Goal: Information Seeking & Learning: Find specific fact

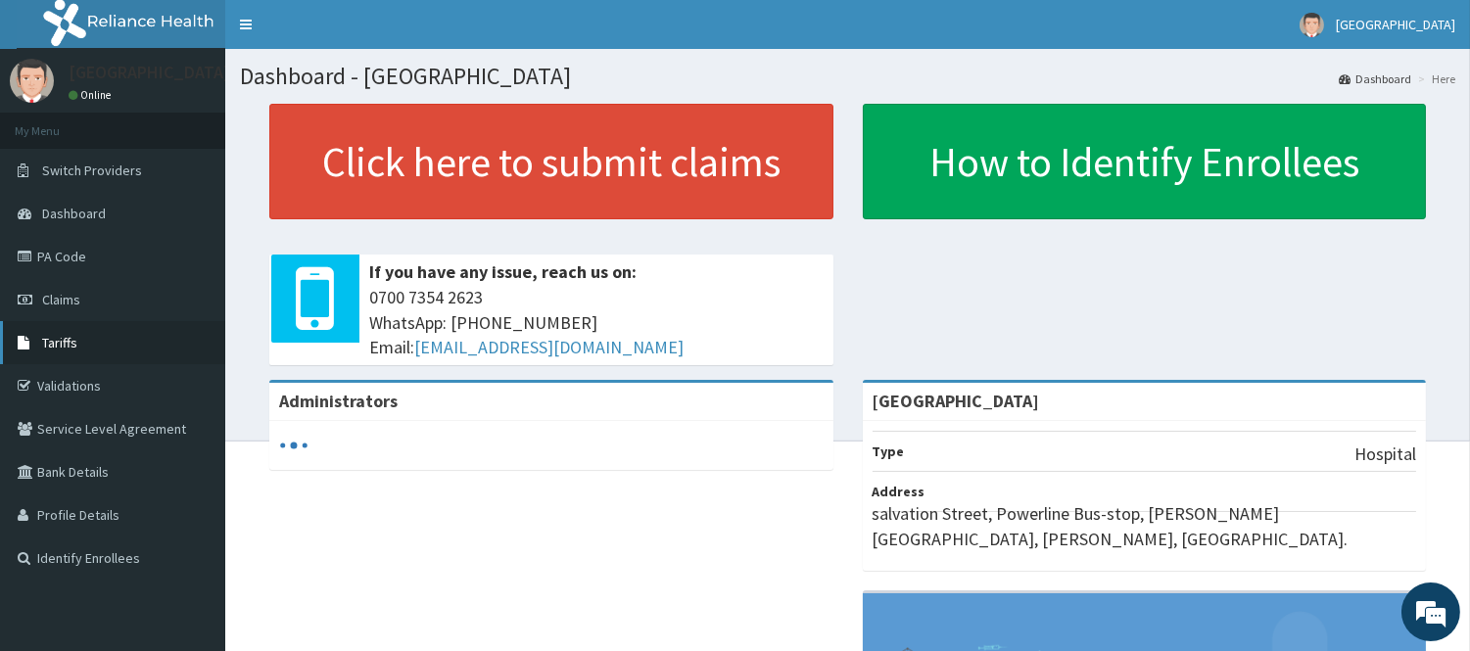
click at [114, 351] on link "Tariffs" at bounding box center [112, 342] width 225 height 43
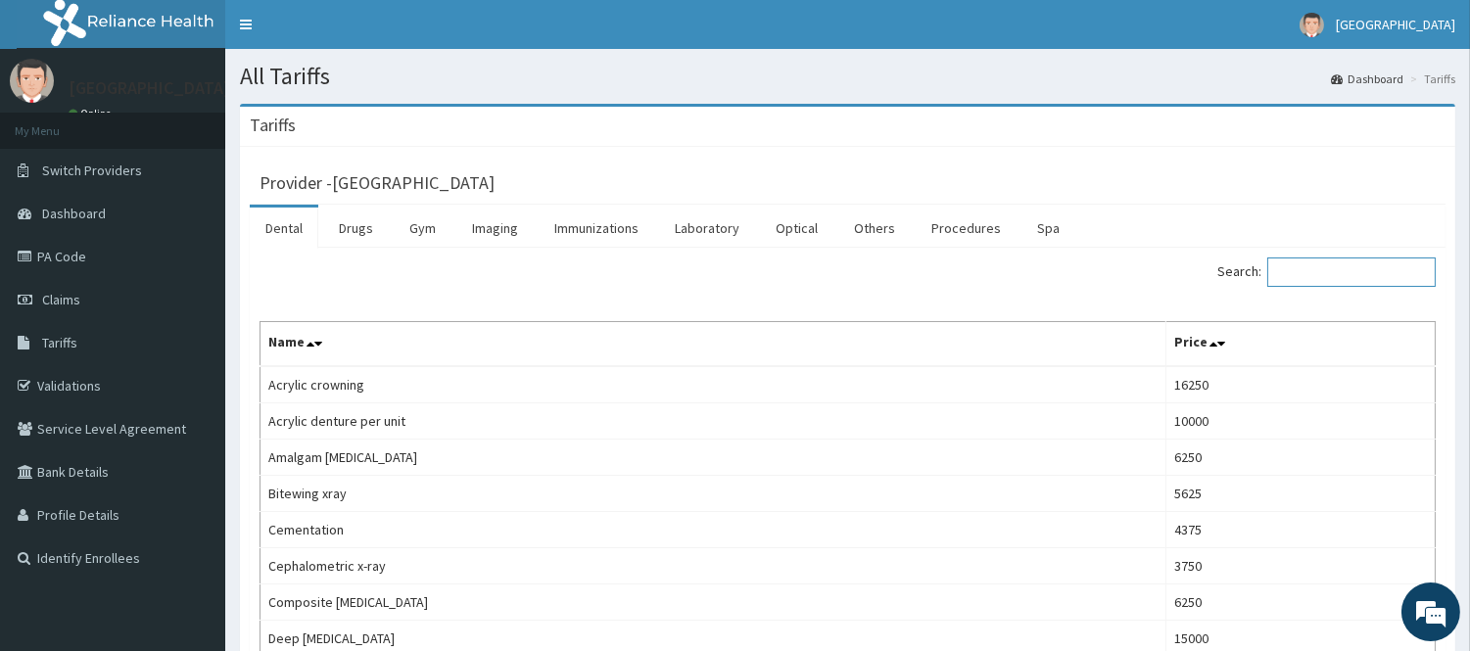
click at [1290, 264] on input "Search:" at bounding box center [1351, 272] width 168 height 29
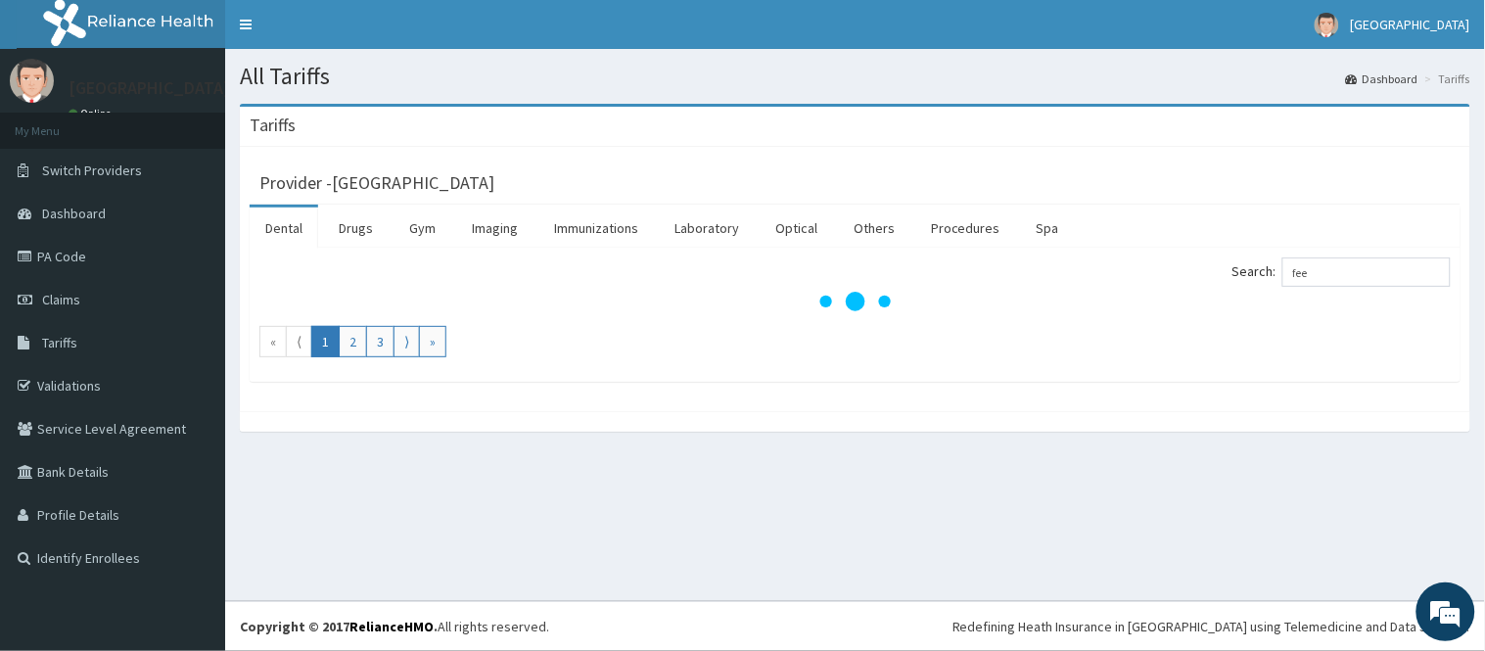
click at [1290, 264] on label "Search: fee" at bounding box center [1342, 272] width 218 height 29
click at [1290, 264] on input "fee" at bounding box center [1367, 272] width 168 height 29
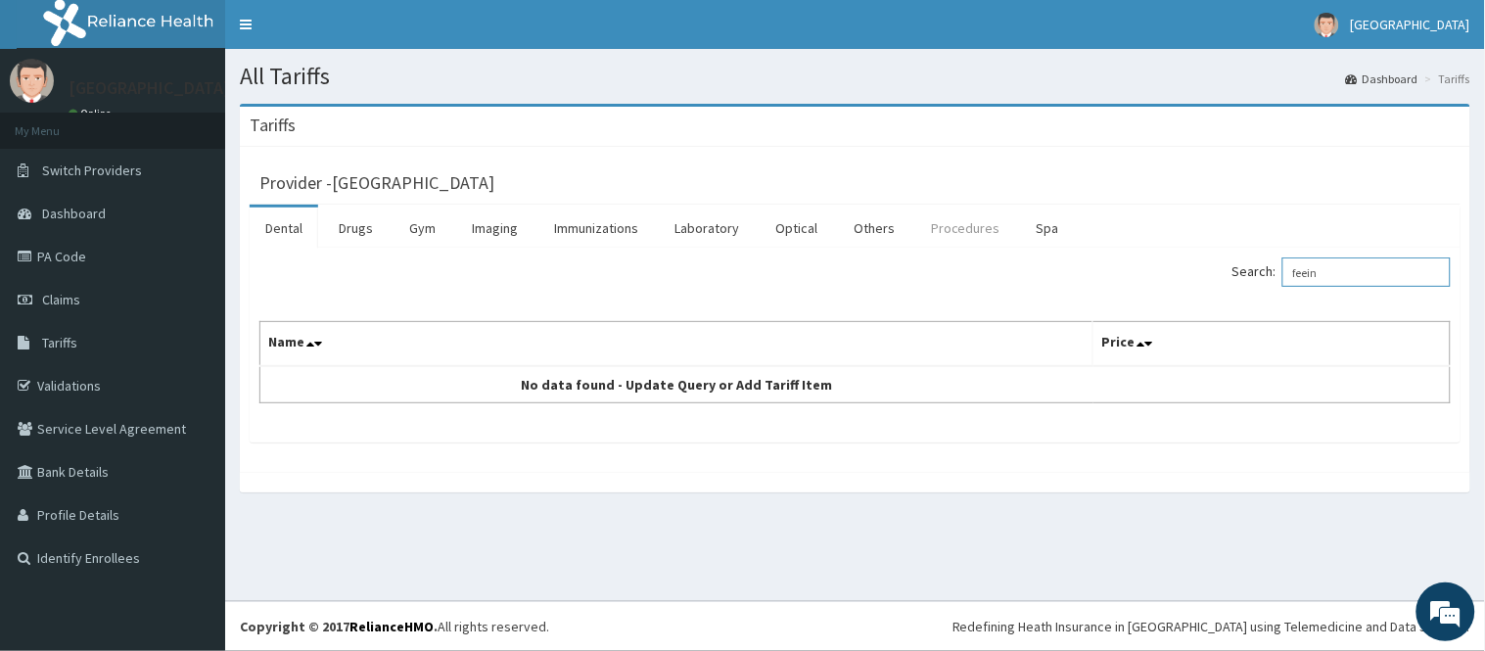
type input "feein"
click at [980, 239] on link "Procedures" at bounding box center [965, 228] width 101 height 41
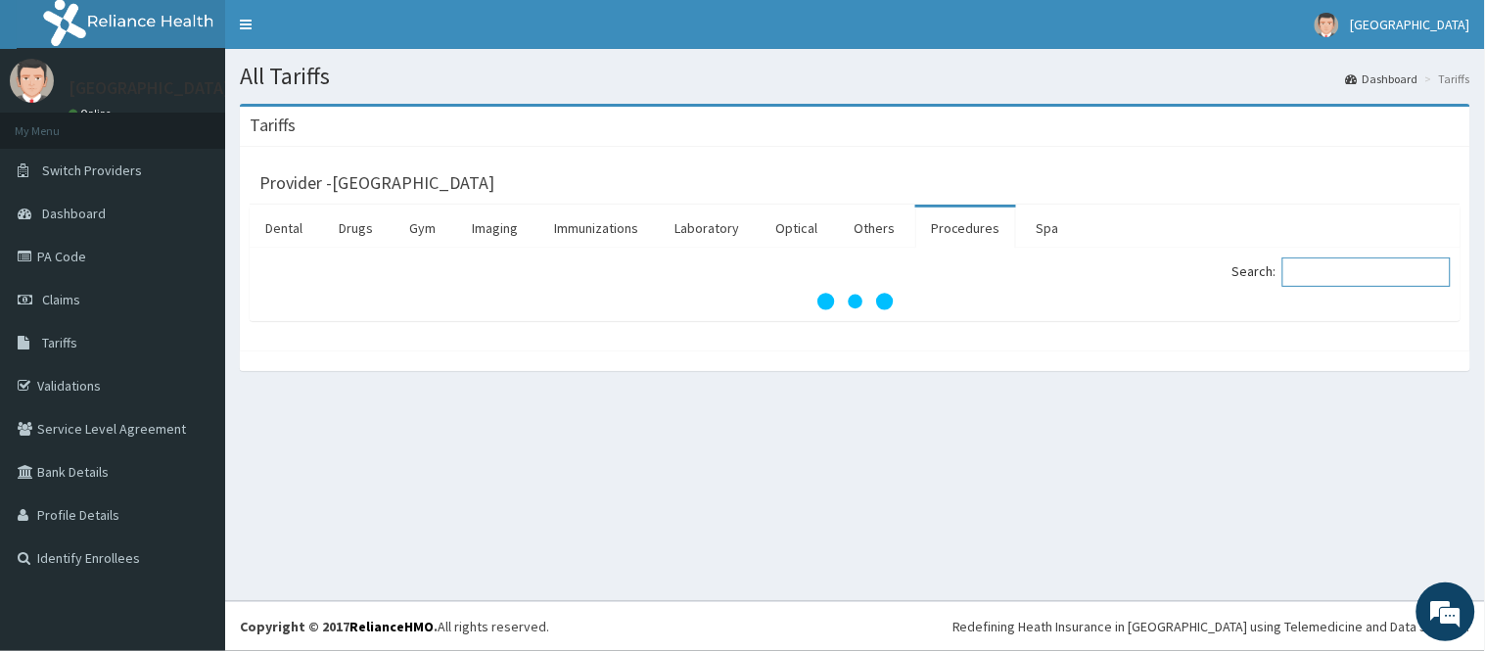
click at [1346, 277] on input "Search:" at bounding box center [1367, 272] width 168 height 29
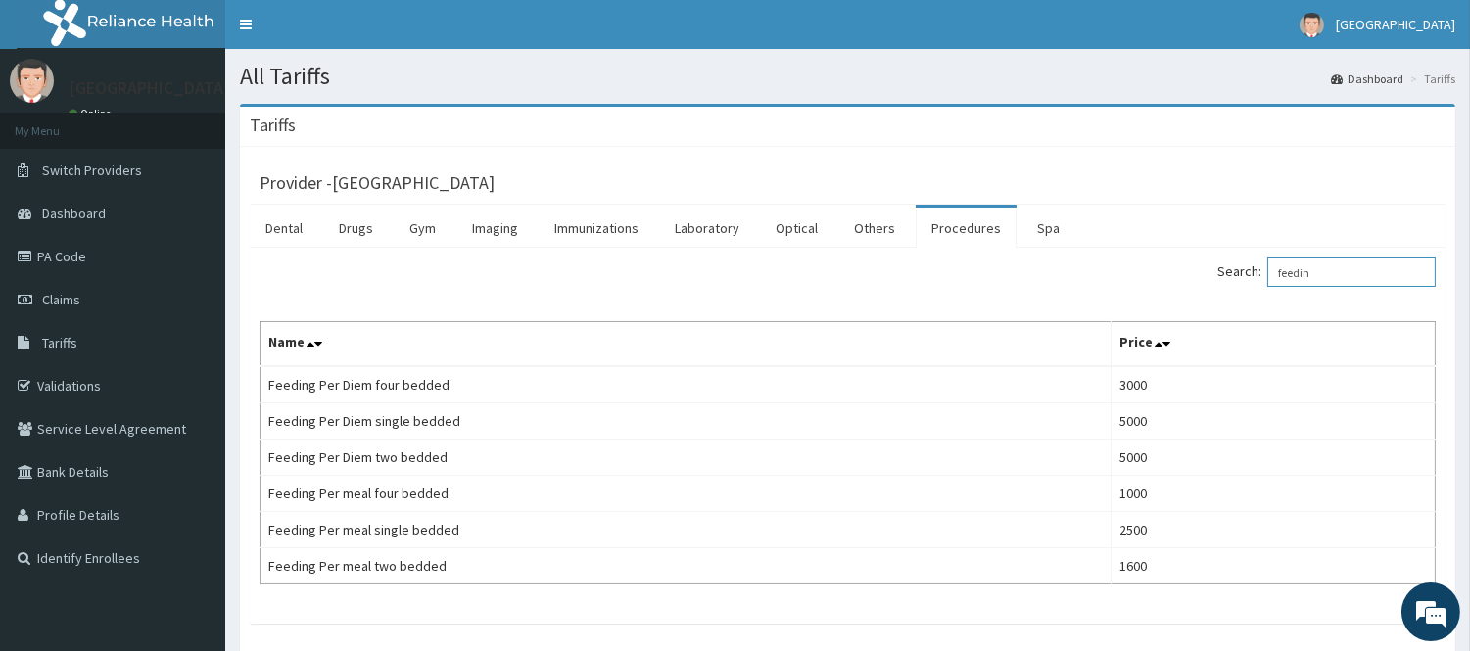
type input "feedin"
click at [115, 255] on link "PA Code" at bounding box center [112, 256] width 225 height 43
